Goal: Task Accomplishment & Management: Use online tool/utility

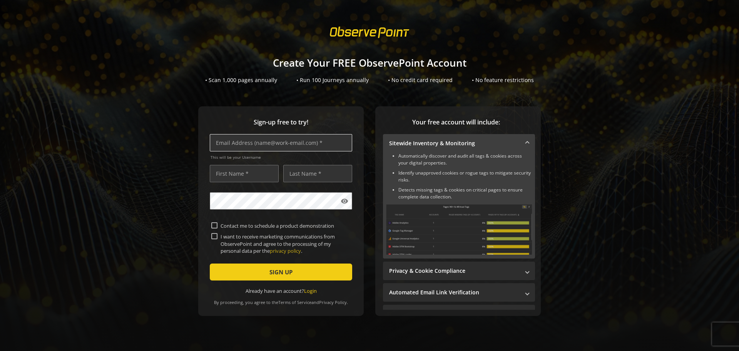
click at [286, 143] on input "text" at bounding box center [281, 142] width 142 height 17
type input "[EMAIL_ADDRESS][PERSON_NAME][DOMAIN_NAME]"
type input "German"
type input "[PERSON_NAME]"
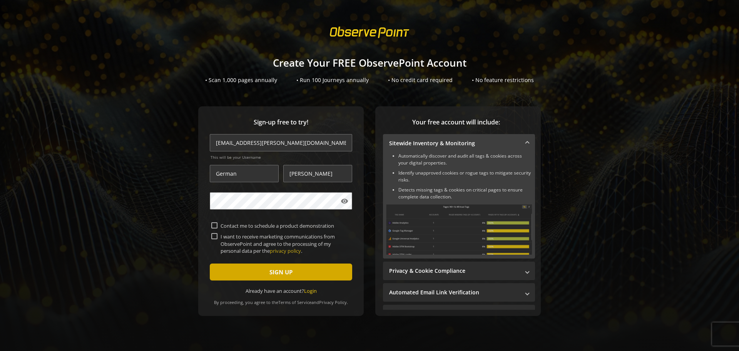
click at [285, 276] on span "SIGN UP" at bounding box center [280, 272] width 23 height 14
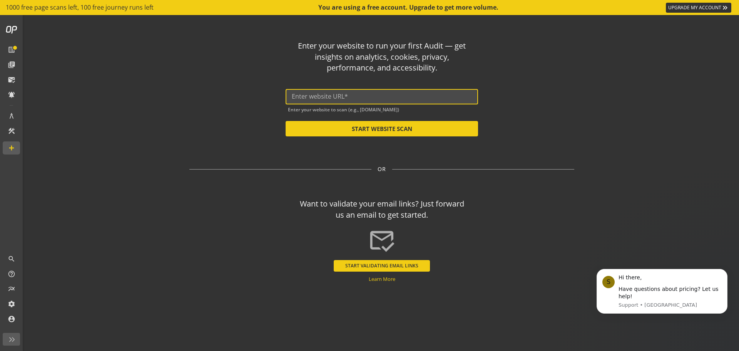
click at [335, 95] on input "text" at bounding box center [382, 96] width 180 height 7
paste input "[URL][DOMAIN_NAME]"
type input "[URL][DOMAIN_NAME]"
click at [387, 127] on button "START WEBSITE SCAN" at bounding box center [382, 128] width 192 height 15
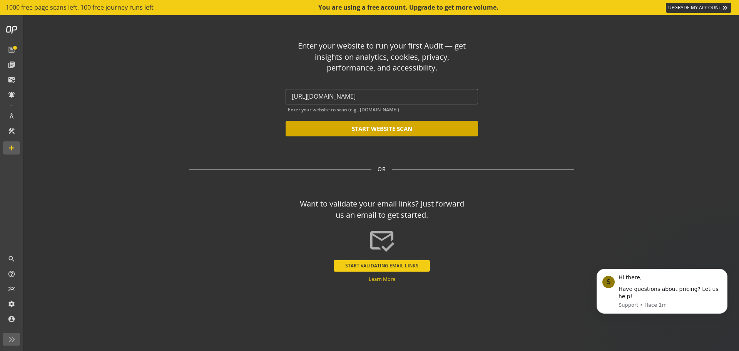
click at [434, 128] on button "START WEBSITE SCAN" at bounding box center [382, 128] width 192 height 15
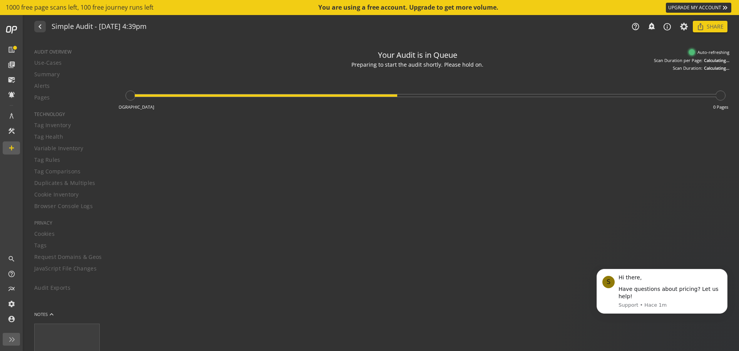
type textarea "Notes can include: -a description of what this audit is validating -changes in …"
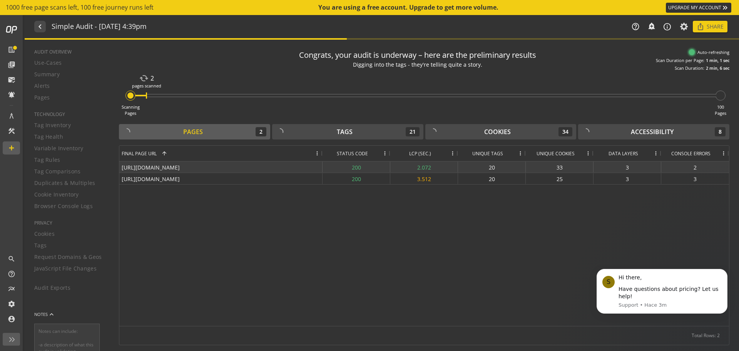
click at [285, 165] on div "[URL][DOMAIN_NAME]" at bounding box center [220, 166] width 203 height 11
click at [356, 166] on div "200" at bounding box center [357, 166] width 68 height 11
click at [297, 162] on div "[URL][DOMAIN_NAME]" at bounding box center [220, 166] width 203 height 11
click at [215, 199] on div "[URL][DOMAIN_NAME] 200 2.2 20 33 3 2 [URL][DOMAIN_NAME] 200 3.328 20 25 3 2" at bounding box center [424, 243] width 610 height 164
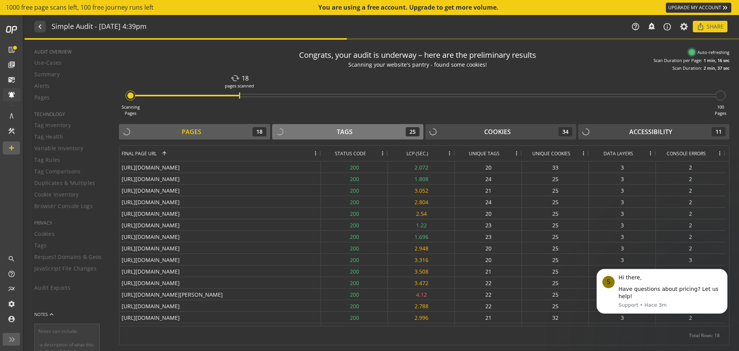
click at [367, 130] on div "Tags 25" at bounding box center [348, 131] width 144 height 9
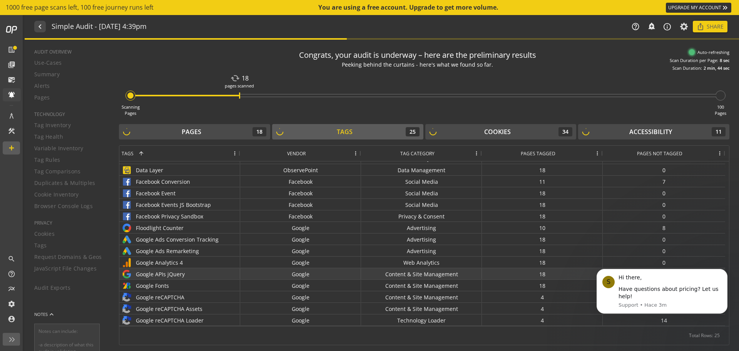
scroll to position [1, 0]
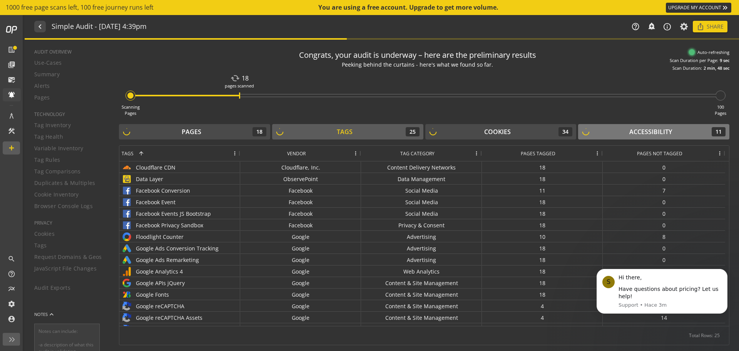
click at [626, 129] on div "Accessibility 11" at bounding box center [654, 131] width 144 height 9
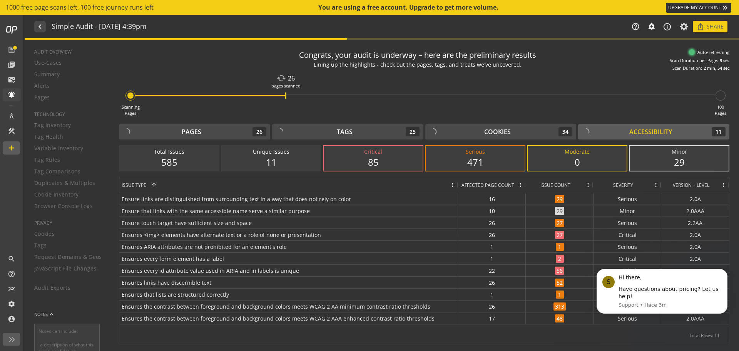
click at [682, 166] on div "29" at bounding box center [680, 162] width 84 height 13
click at [375, 152] on div "Critical" at bounding box center [373, 152] width 84 height 8
click at [287, 160] on div "11" at bounding box center [271, 162] width 84 height 13
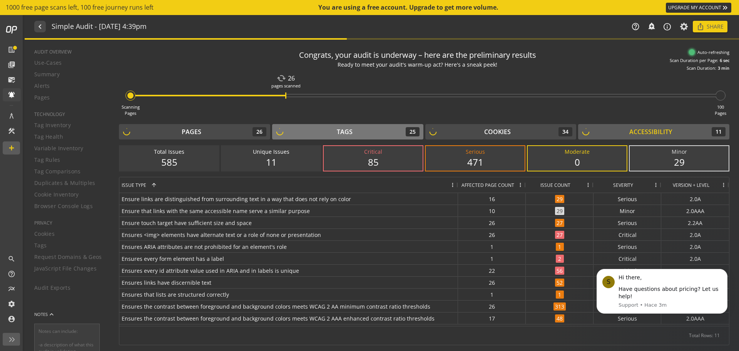
click at [347, 132] on div "Tags" at bounding box center [345, 131] width 16 height 9
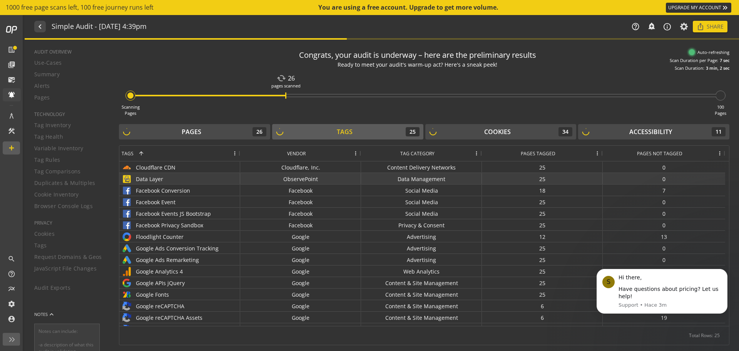
click at [338, 182] on div "ObservePoint" at bounding box center [300, 178] width 121 height 11
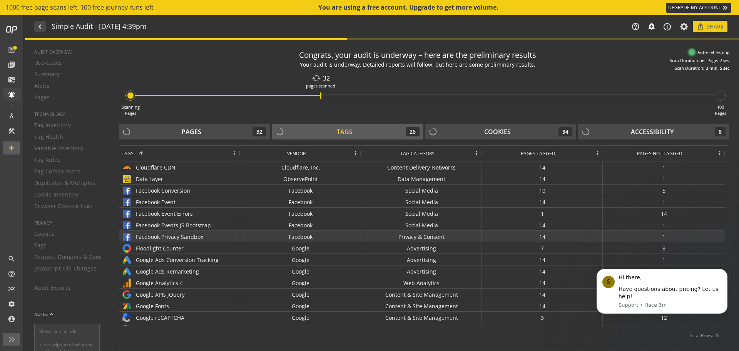
scroll to position [38, 0]
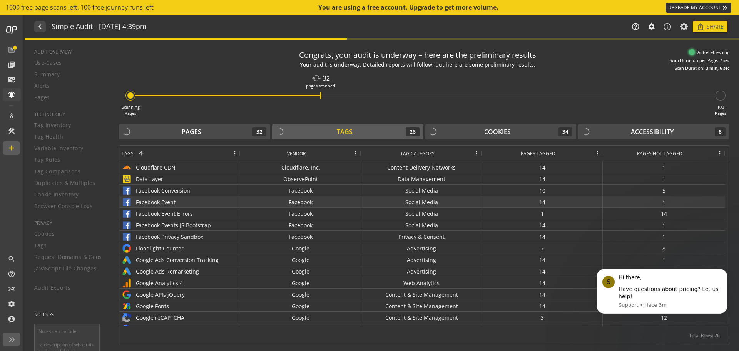
click at [174, 208] on div "Facebook Event Errors" at bounding box center [179, 213] width 121 height 11
click at [167, 201] on div "Facebook Event" at bounding box center [180, 201] width 116 height 11
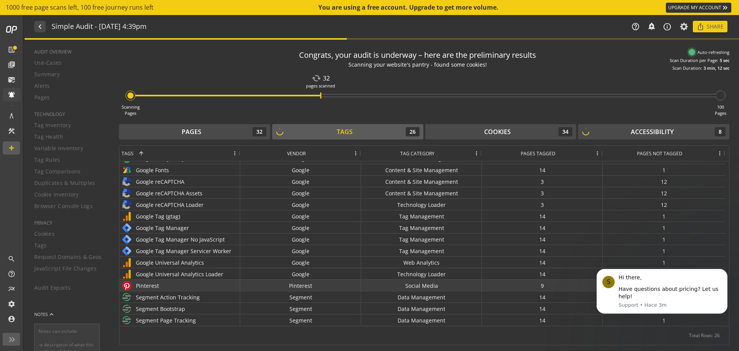
click at [161, 281] on div "Pinterest" at bounding box center [180, 285] width 116 height 11
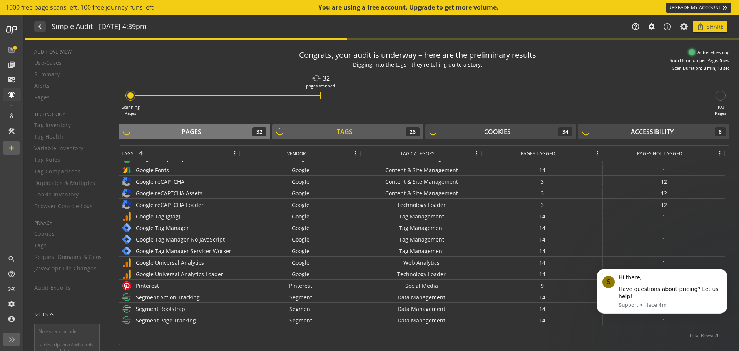
click at [209, 134] on div "Pages 32" at bounding box center [195, 131] width 144 height 9
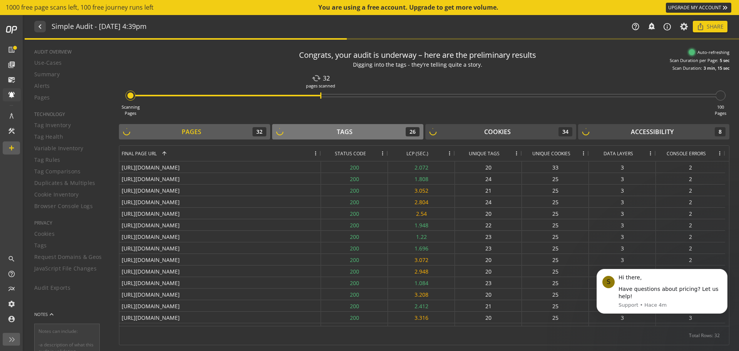
click at [361, 136] on div "Tags 26" at bounding box center [348, 131] width 144 height 9
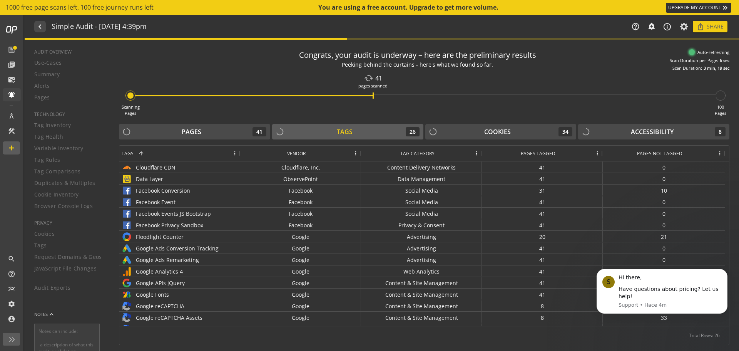
click at [373, 128] on div "Tags 26" at bounding box center [348, 131] width 144 height 9
click at [480, 126] on button "Cookies 34" at bounding box center [500, 131] width 151 height 15
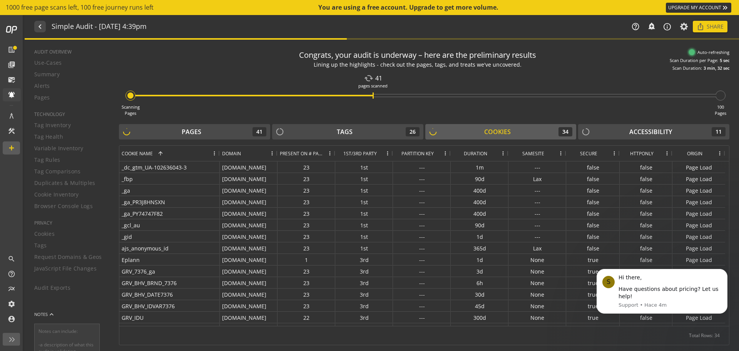
drag, startPoint x: 179, startPoint y: 154, endPoint x: 214, endPoint y: 158, distance: 35.3
click at [218, 157] on div at bounding box center [219, 153] width 3 height 15
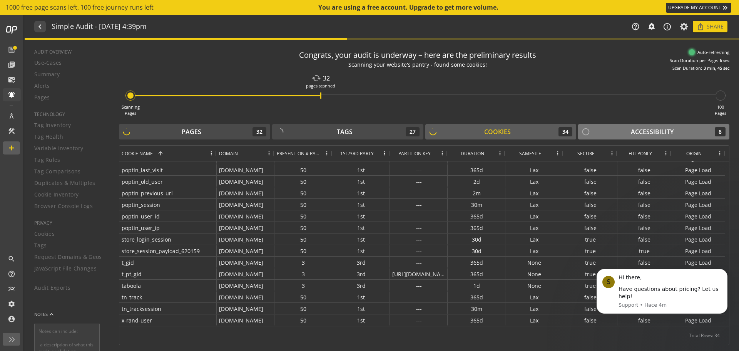
click at [616, 131] on div "Accessibility 8" at bounding box center [654, 131] width 144 height 9
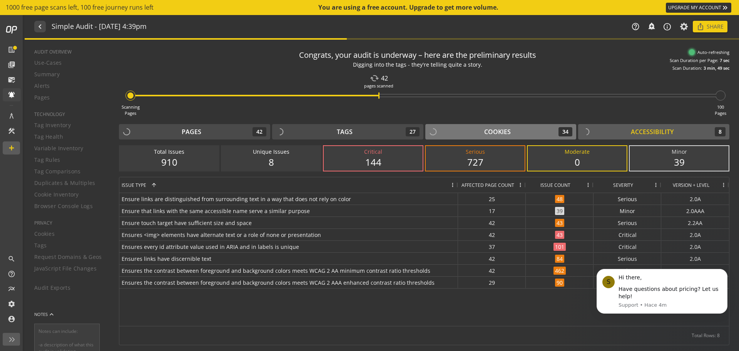
click at [469, 136] on div "Cookies 34" at bounding box center [501, 131] width 144 height 9
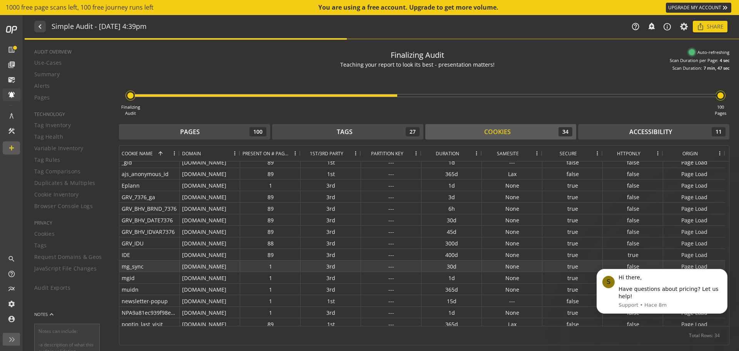
scroll to position [43, 0]
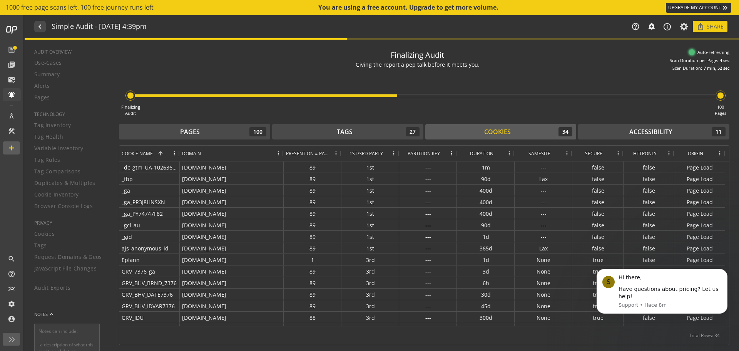
drag, startPoint x: 239, startPoint y: 150, endPoint x: 283, endPoint y: 158, distance: 44.2
click at [283, 158] on div at bounding box center [283, 153] width 3 height 15
click at [331, 135] on div "Tags 27" at bounding box center [348, 131] width 144 height 9
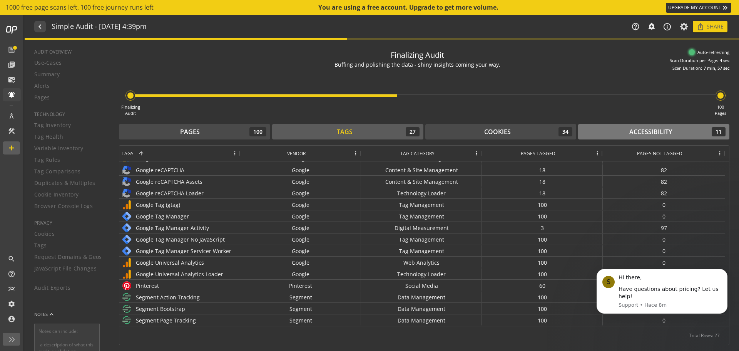
click at [688, 136] on div "Accessibility 11" at bounding box center [654, 131] width 144 height 9
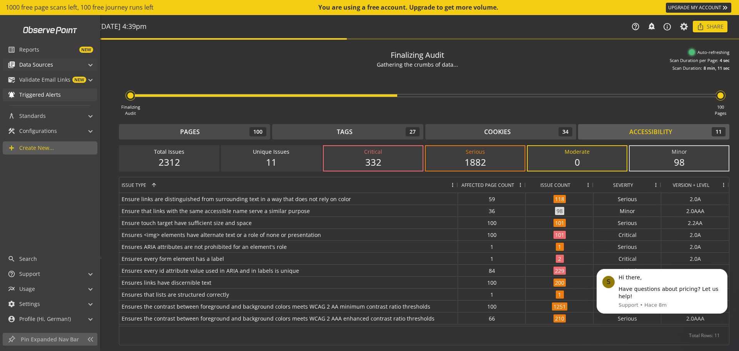
click at [63, 61] on mat-panel-title "library_books Data Sources" at bounding box center [45, 64] width 75 height 13
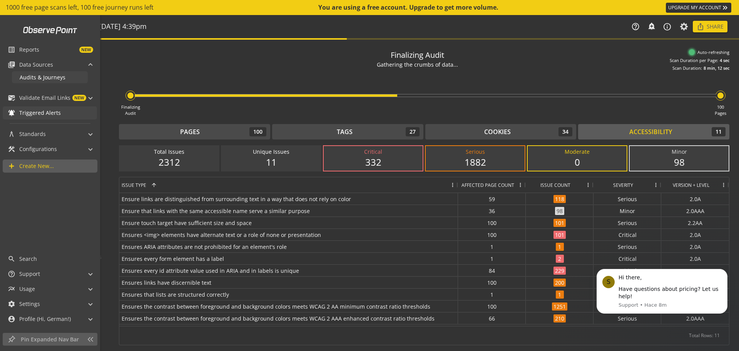
click at [57, 75] on span "Audits & Journeys" at bounding box center [43, 77] width 46 height 7
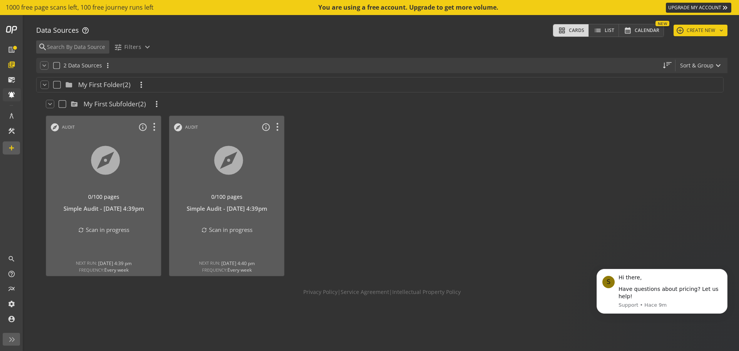
click at [102, 105] on span "My First Subfolder" at bounding box center [111, 103] width 55 height 9
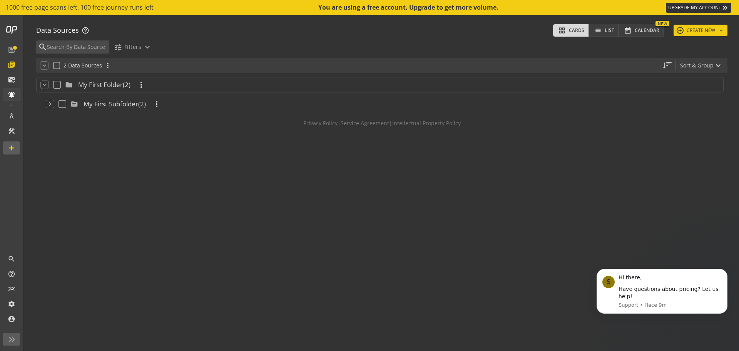
click at [85, 90] on header "keyboard_arrow_down folder My First Folder (2) more_vert" at bounding box center [380, 84] width 688 height 15
click at [91, 82] on span "My First Folder" at bounding box center [100, 84] width 45 height 9
click at [86, 83] on span "My First Folder" at bounding box center [100, 84] width 45 height 9
click at [52, 105] on mat-icon "keyboard_arrow_down" at bounding box center [50, 104] width 8 height 8
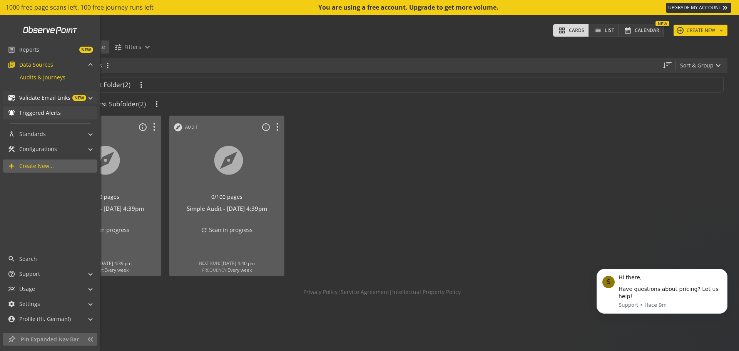
click at [57, 99] on span "Validate Email Links" at bounding box center [44, 98] width 51 height 8
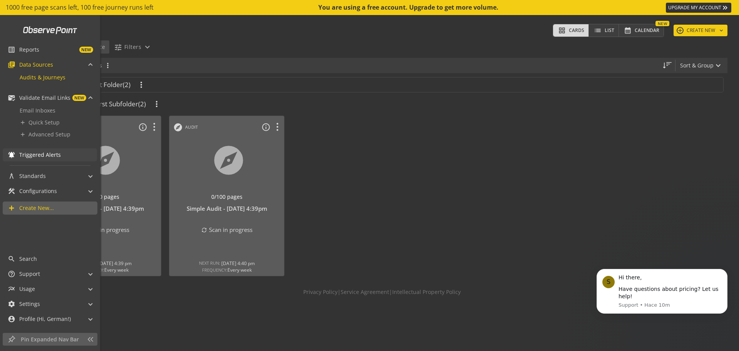
click at [74, 156] on span "Triggered Alerts" at bounding box center [58, 155] width 78 height 8
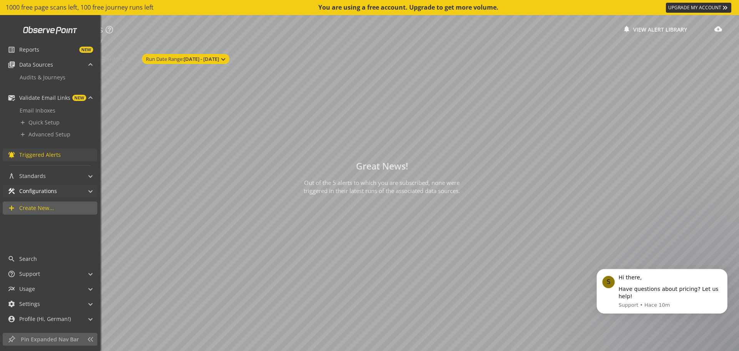
click at [62, 186] on mat-panel-title "construction Configurations" at bounding box center [45, 190] width 75 height 13
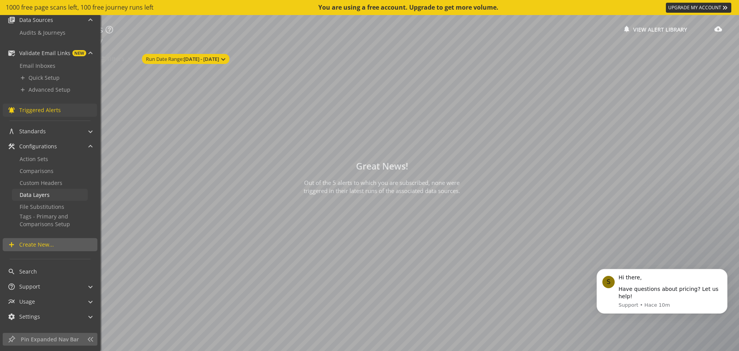
scroll to position [48, 0]
click at [47, 193] on span "Data Layers" at bounding box center [35, 191] width 30 height 7
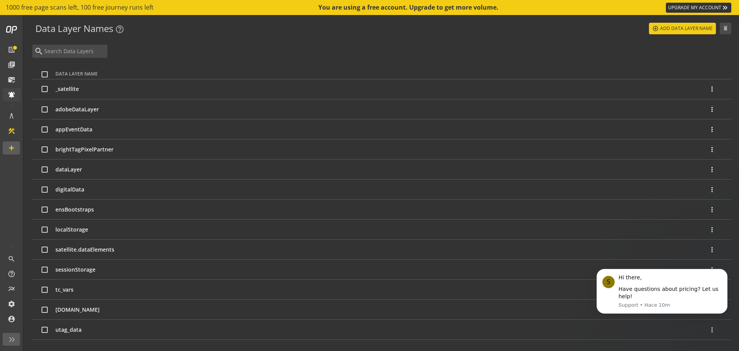
click at [68, 169] on td "dataLayer" at bounding box center [381, 169] width 653 height 20
click at [44, 169] on input "checkbox" at bounding box center [45, 169] width 6 height 6
click at [45, 169] on input "checkbox" at bounding box center [45, 169] width 6 height 6
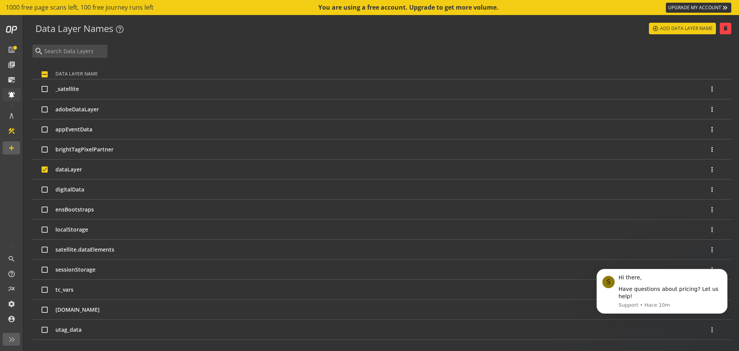
checkbox input "false"
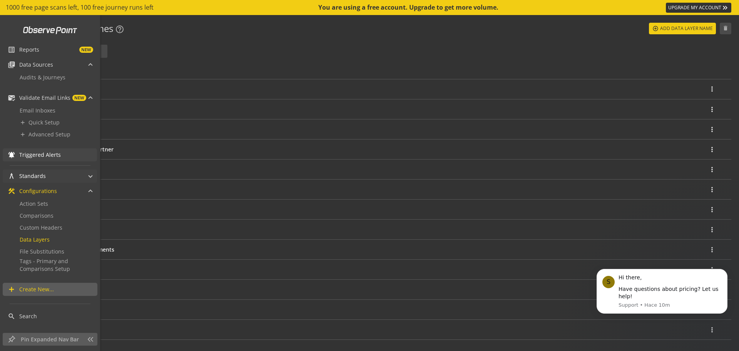
click at [56, 179] on mat-panel-title "architecture Standards" at bounding box center [45, 175] width 75 height 13
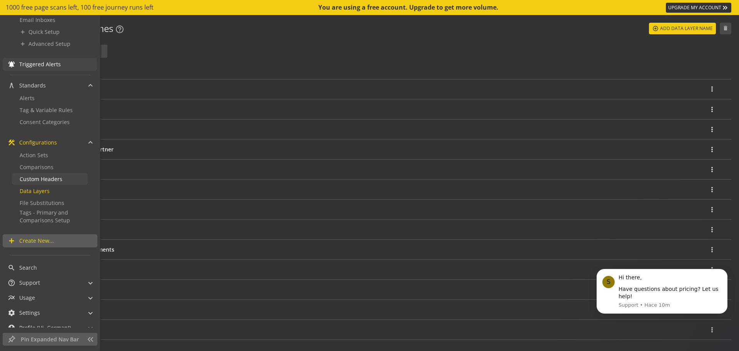
scroll to position [99, 0]
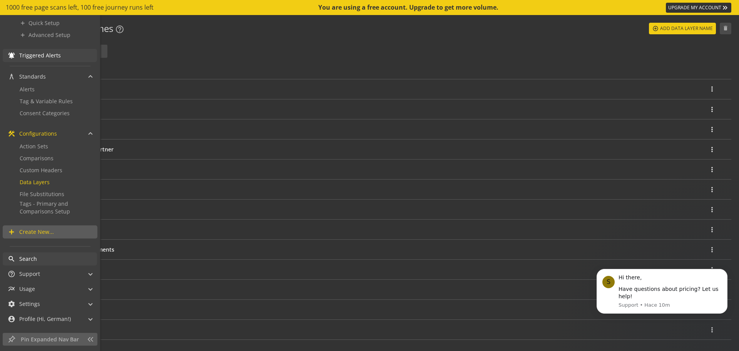
click at [44, 261] on span "Search" at bounding box center [58, 259] width 78 height 8
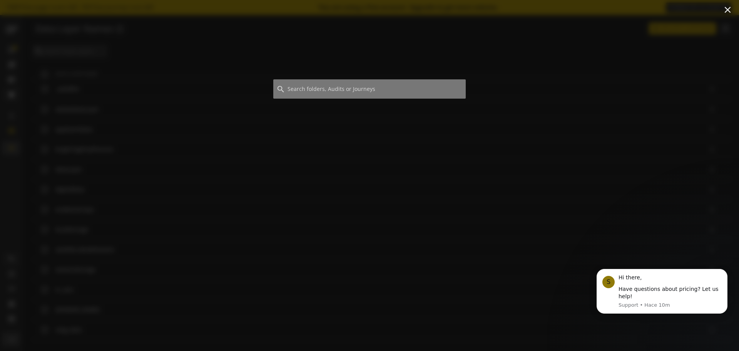
scroll to position [0, 0]
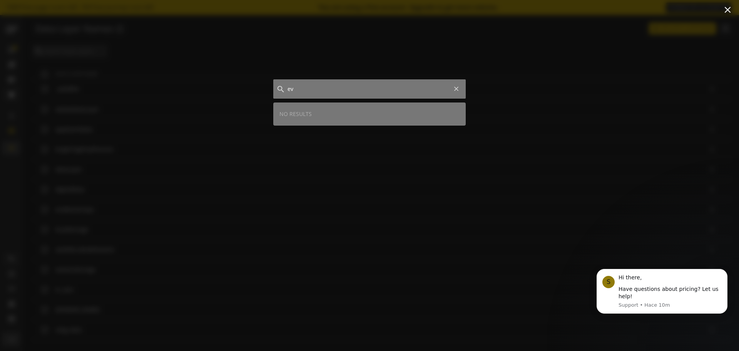
type input "e"
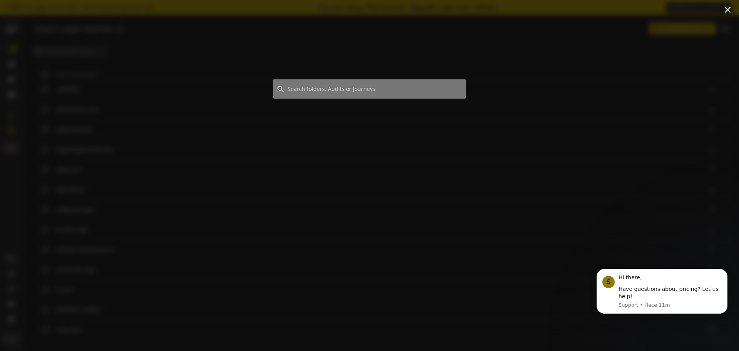
click at [401, 156] on div at bounding box center [369, 186] width 739 height 329
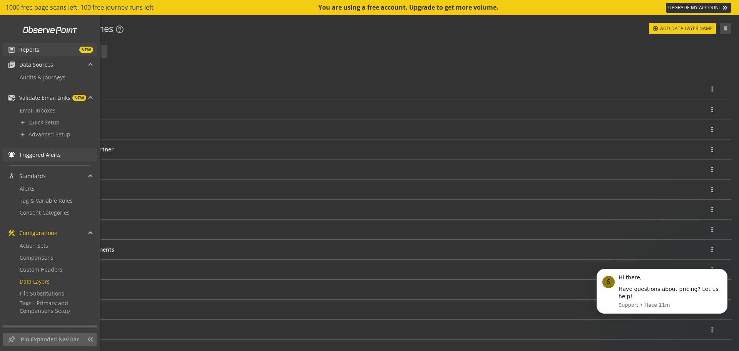
click at [47, 49] on span "NEW" at bounding box center [66, 50] width 54 height 6
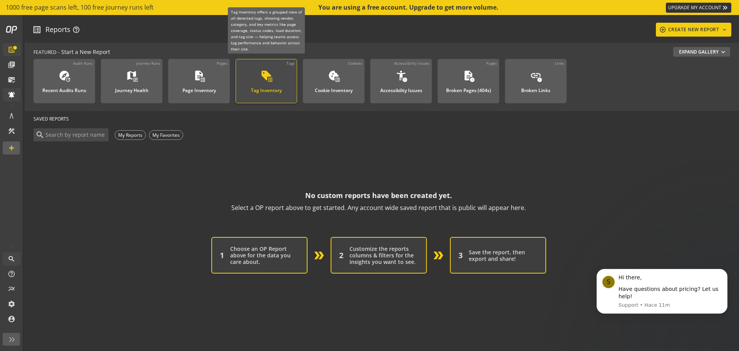
click at [296, 89] on link "Tags sell list_alt Tag Inventory" at bounding box center [267, 81] width 62 height 44
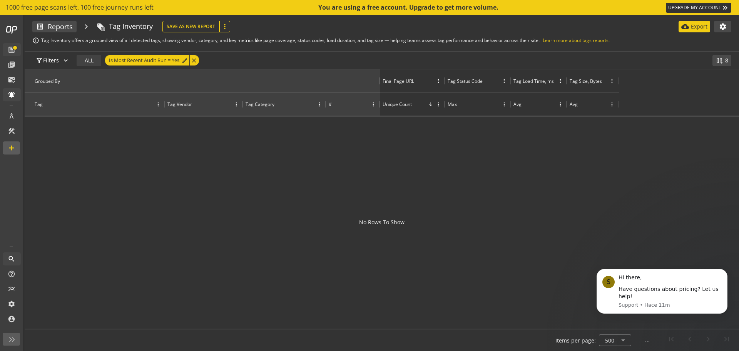
click at [87, 99] on div "Tag" at bounding box center [95, 103] width 141 height 23
click at [41, 106] on div "Tag" at bounding box center [39, 104] width 8 height 7
